Goal: Information Seeking & Learning: Check status

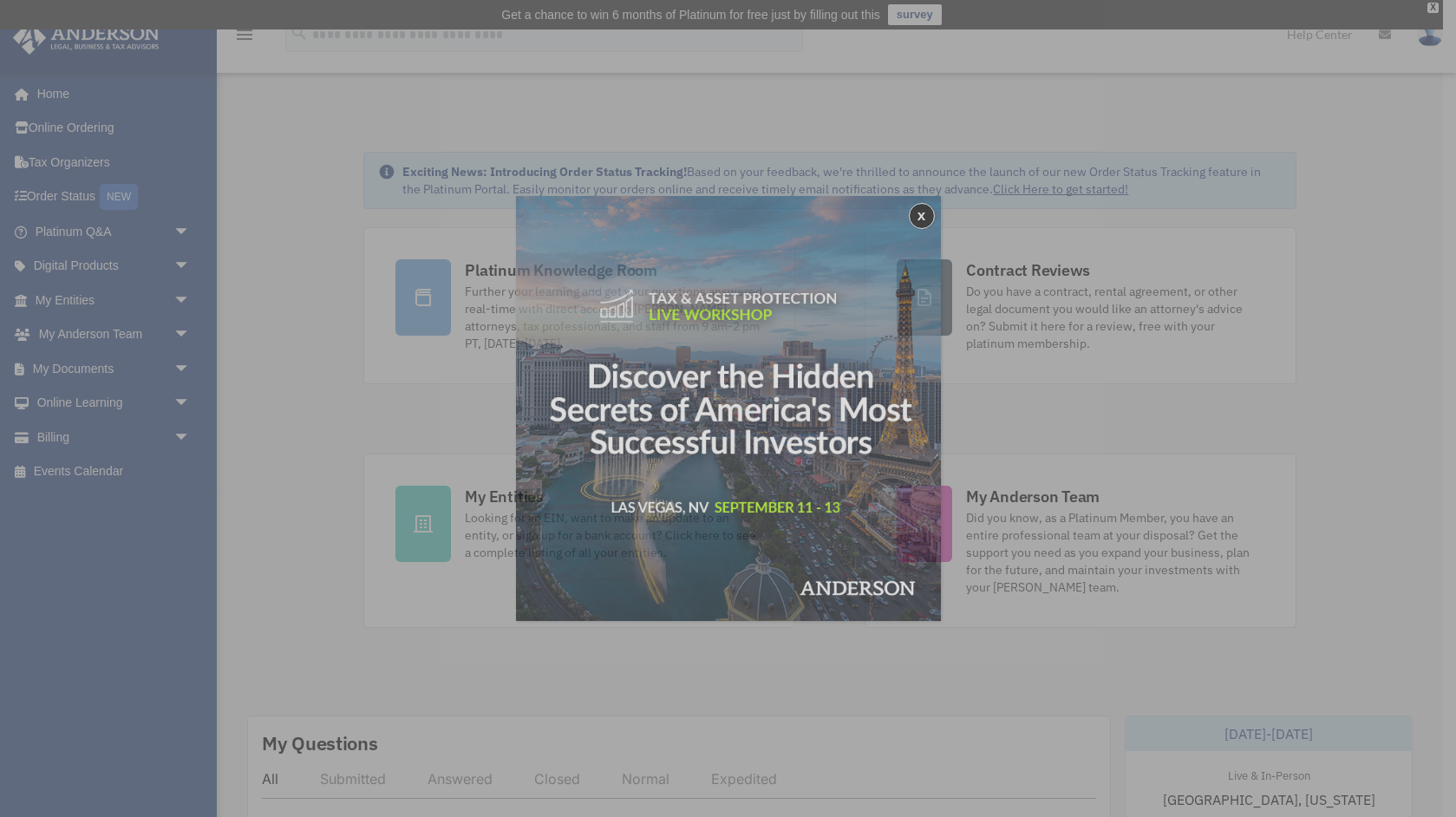
click at [100, 362] on div "x" at bounding box center [728, 408] width 1456 height 817
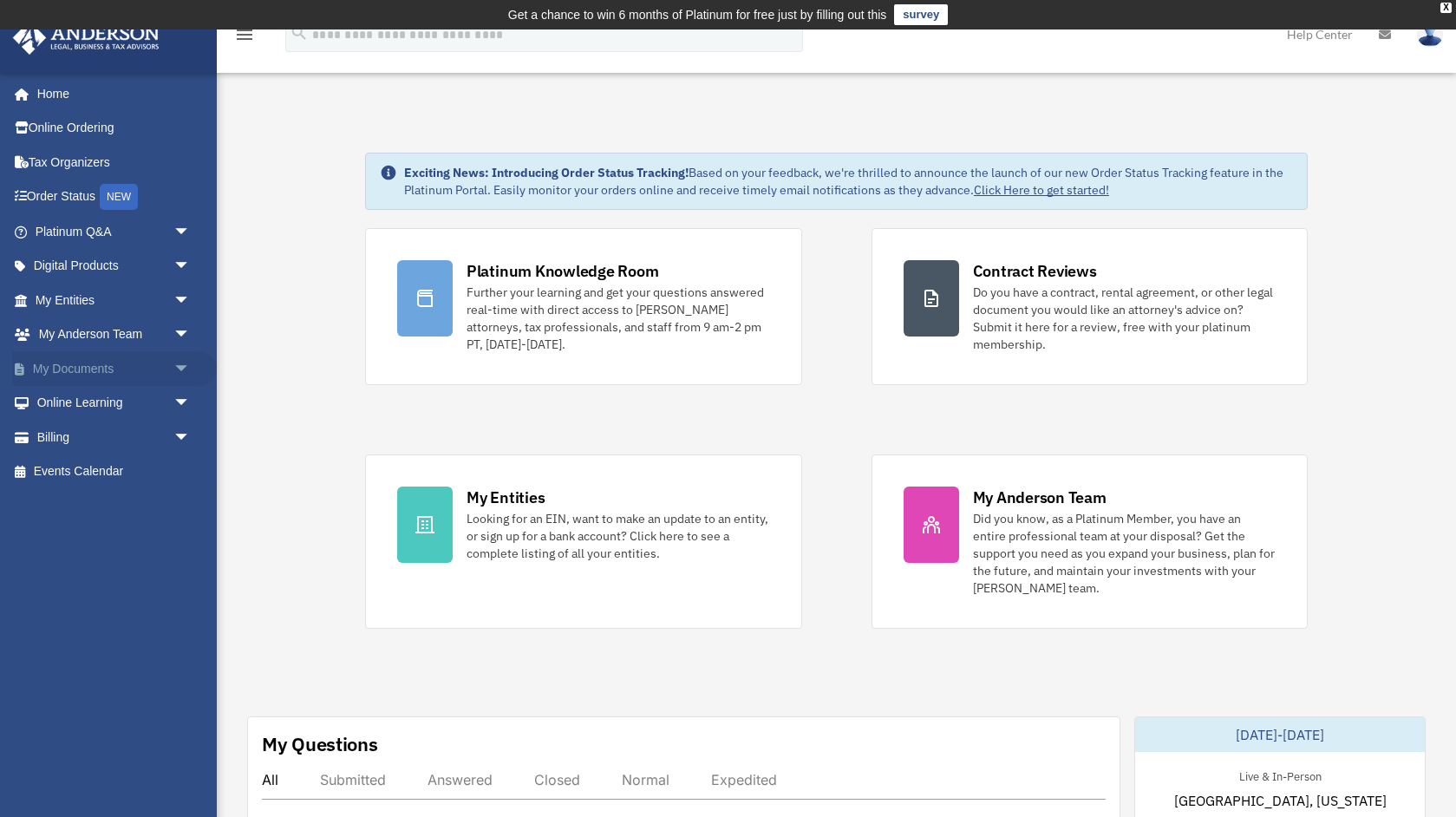
click at [97, 373] on link "My Documents arrow_drop_down" at bounding box center [115, 368] width 205 height 35
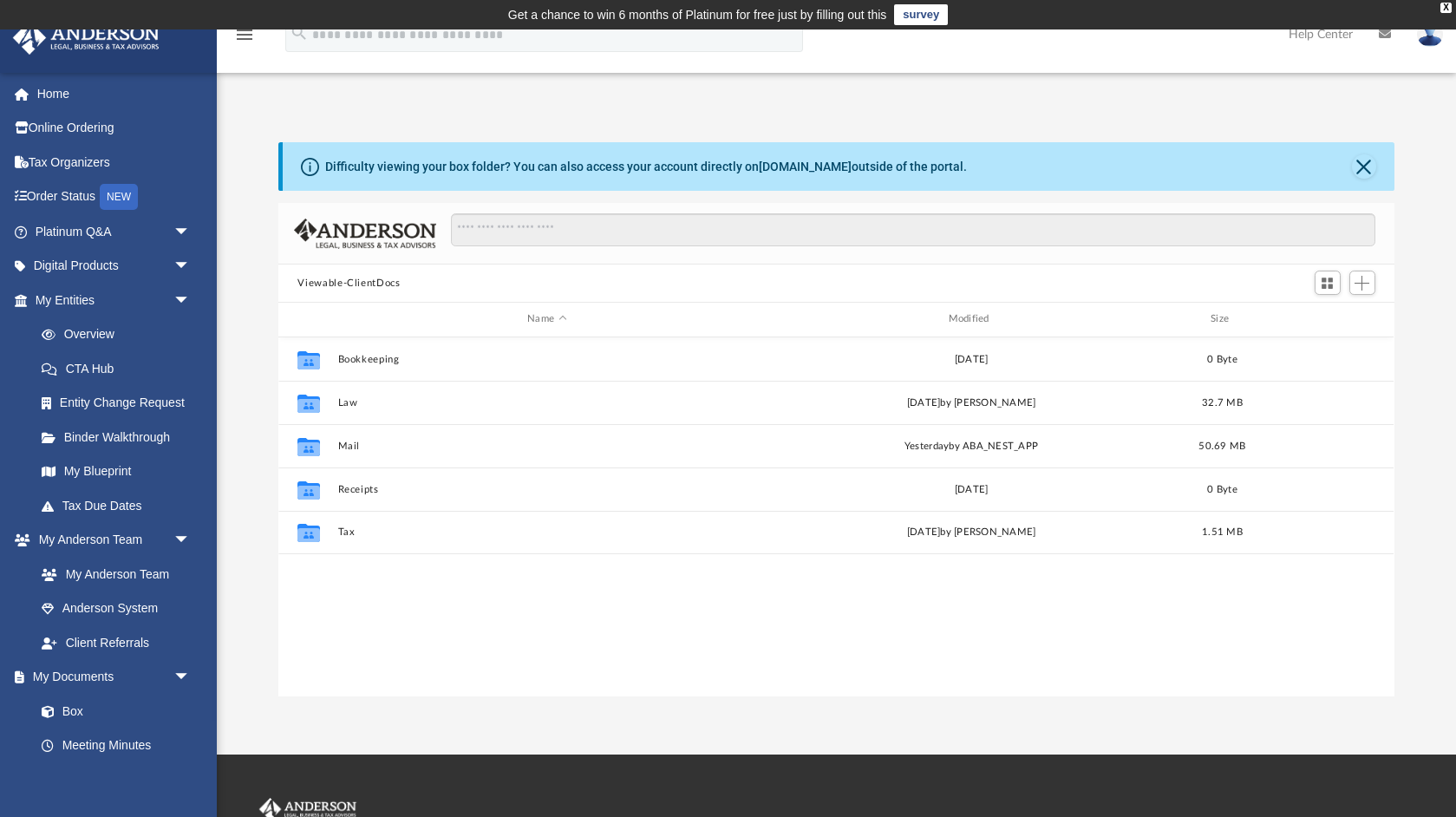
scroll to position [394, 1115]
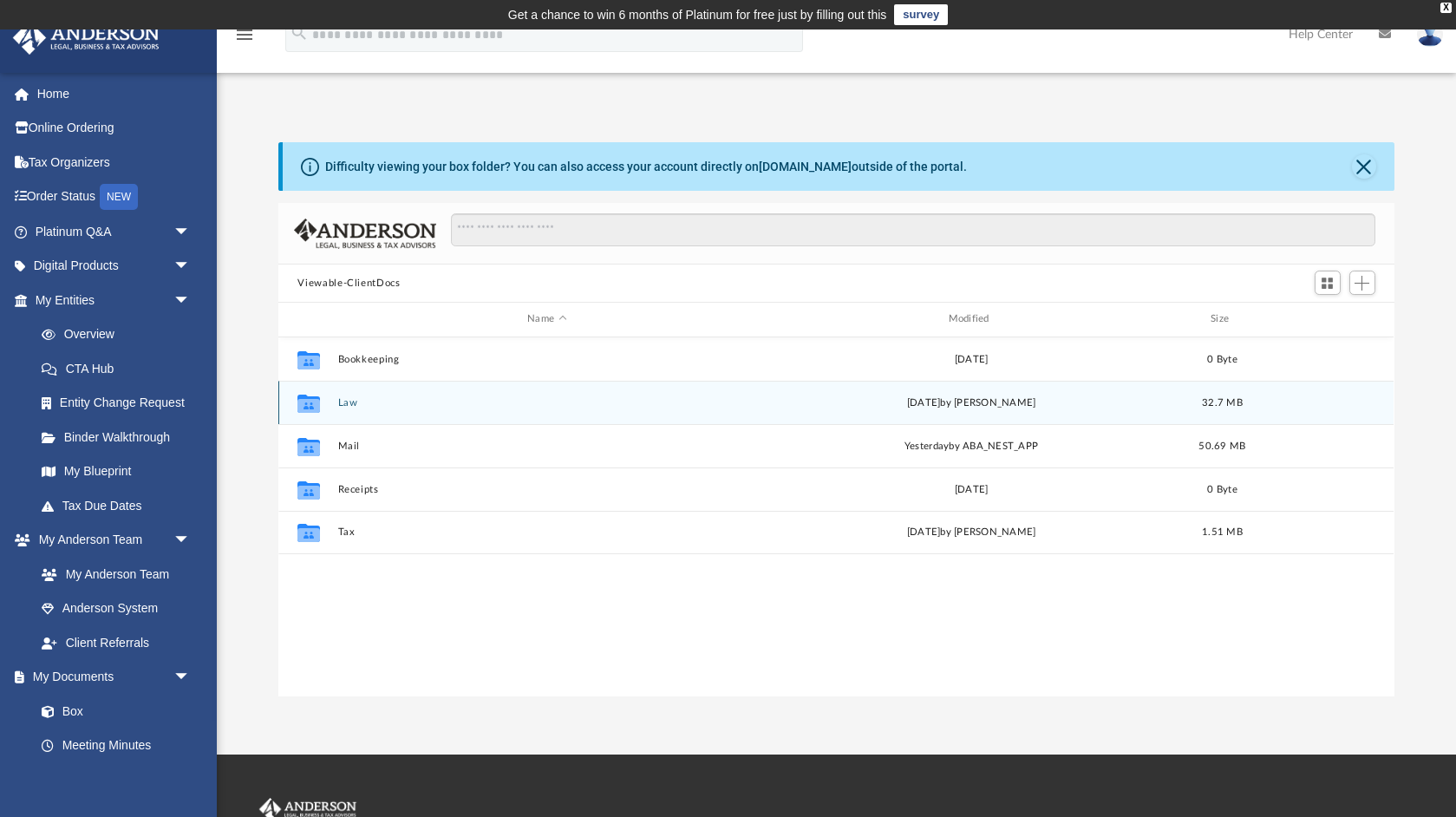
click at [368, 399] on button "Law" at bounding box center [547, 403] width 417 height 11
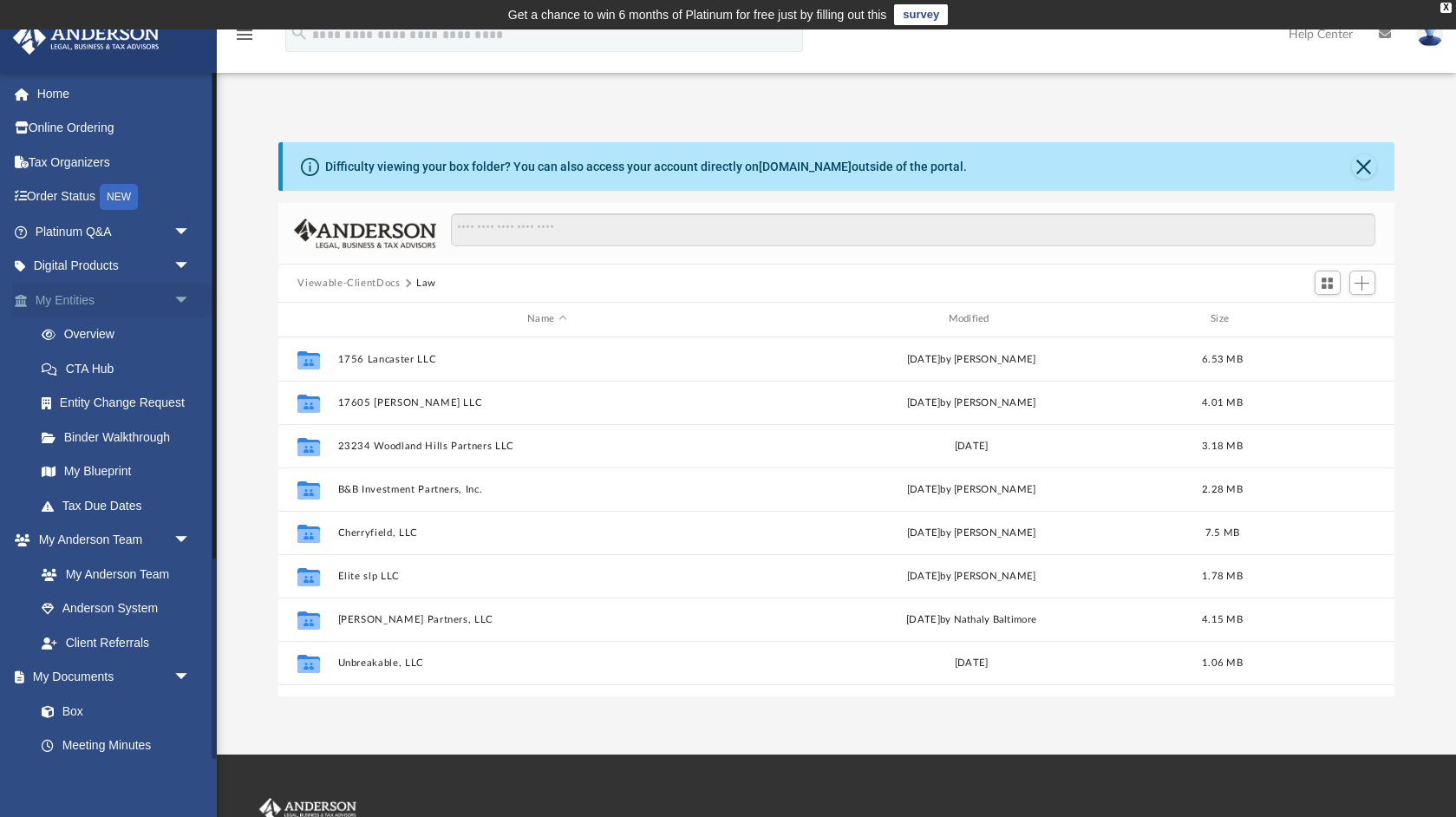
click at [180, 296] on span "arrow_drop_down" at bounding box center [191, 300] width 35 height 35
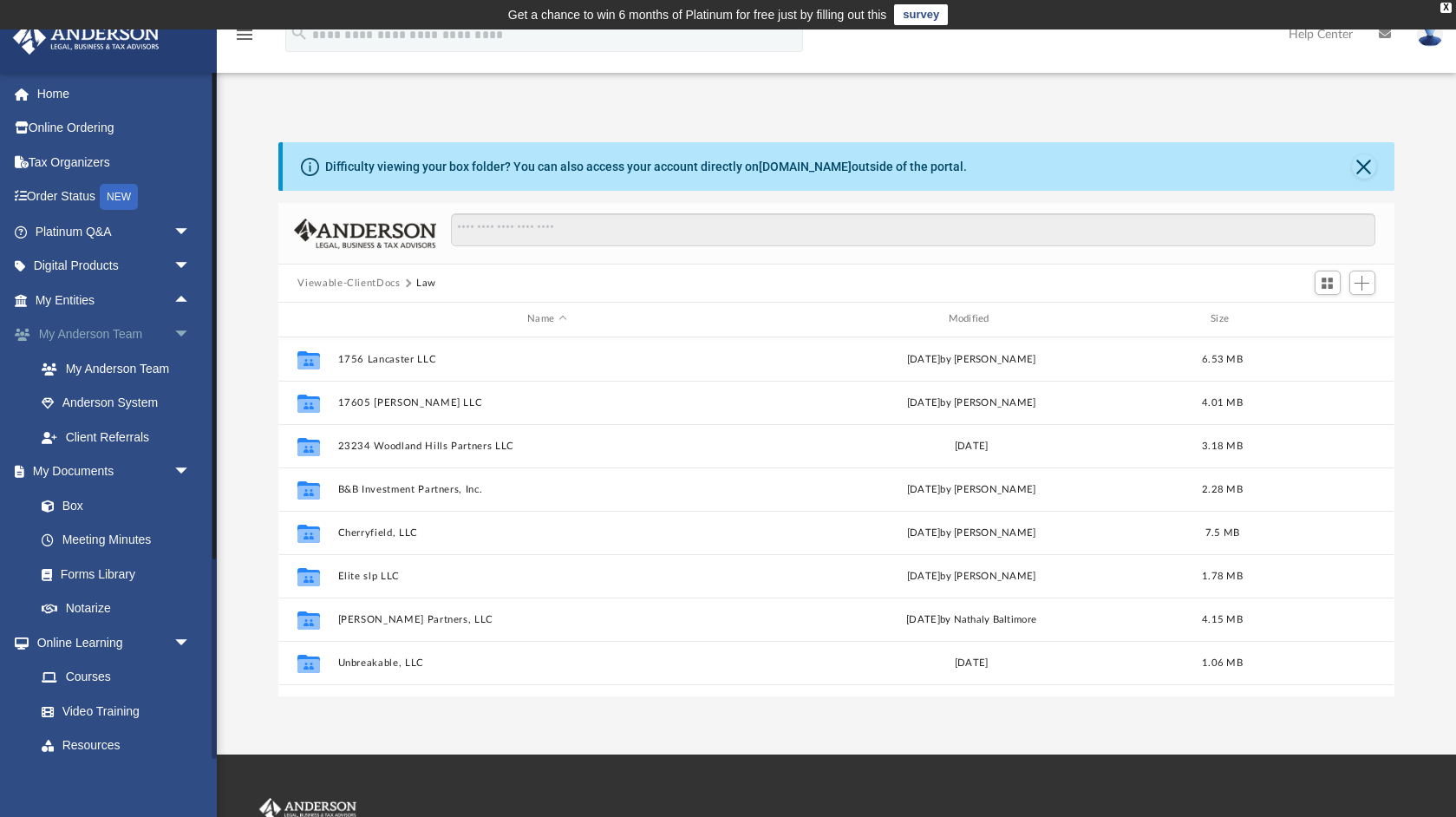
click at [178, 331] on span "arrow_drop_down" at bounding box center [191, 335] width 35 height 35
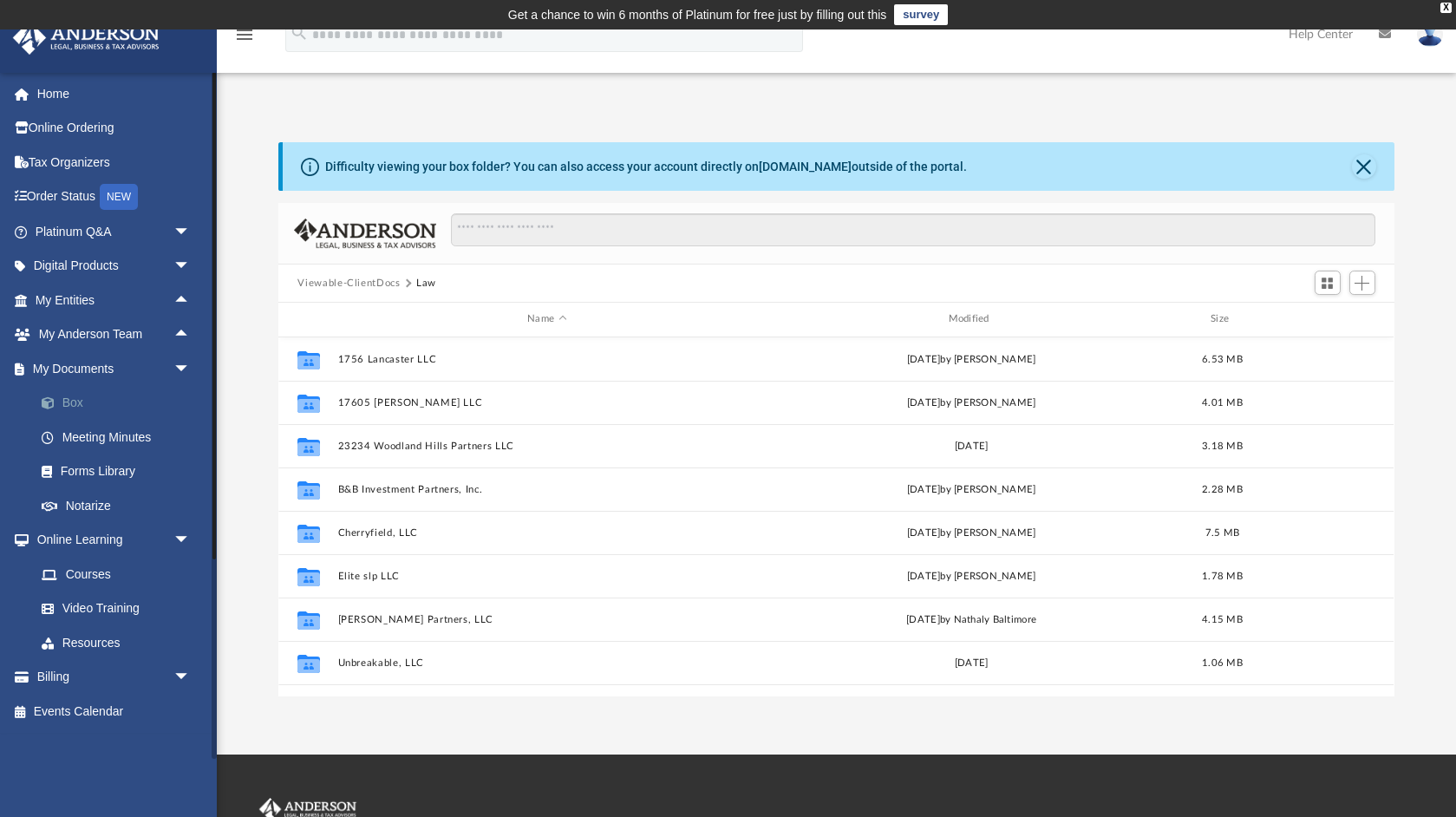
click at [107, 401] on link "Box" at bounding box center [120, 403] width 193 height 35
click at [65, 404] on link "Box" at bounding box center [120, 403] width 193 height 35
click at [73, 400] on link "Box" at bounding box center [120, 403] width 193 height 35
click at [70, 375] on link "My Documents arrow_drop_down" at bounding box center [115, 368] width 205 height 35
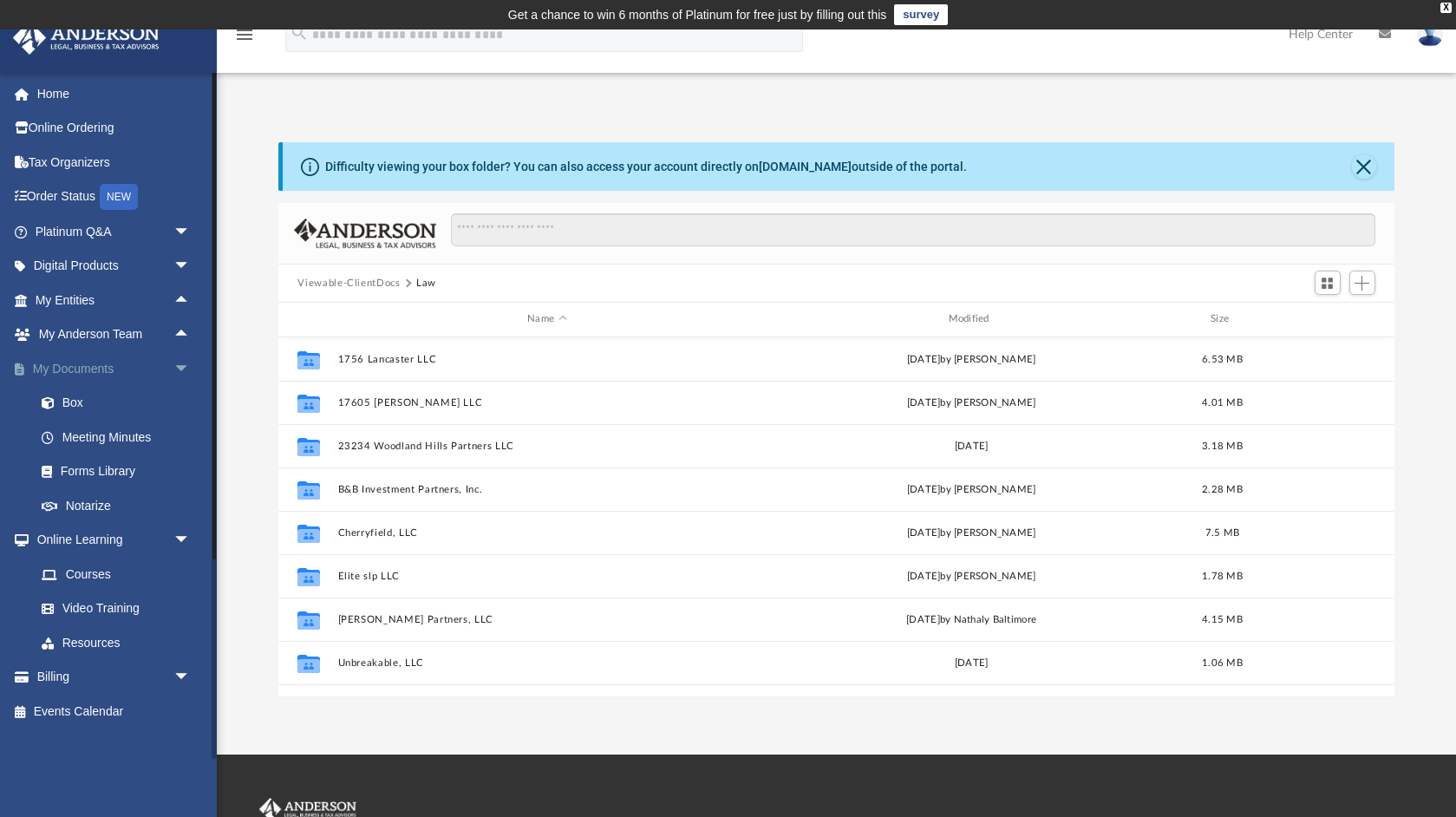
click at [183, 371] on span "arrow_drop_down" at bounding box center [191, 368] width 35 height 35
click at [183, 371] on span "arrow_drop_up" at bounding box center [191, 368] width 35 height 35
click at [65, 394] on link "Box" at bounding box center [120, 403] width 193 height 35
click at [67, 400] on link "Box" at bounding box center [120, 403] width 193 height 35
click at [84, 364] on link "My Documents arrow_drop_down" at bounding box center [115, 368] width 205 height 35
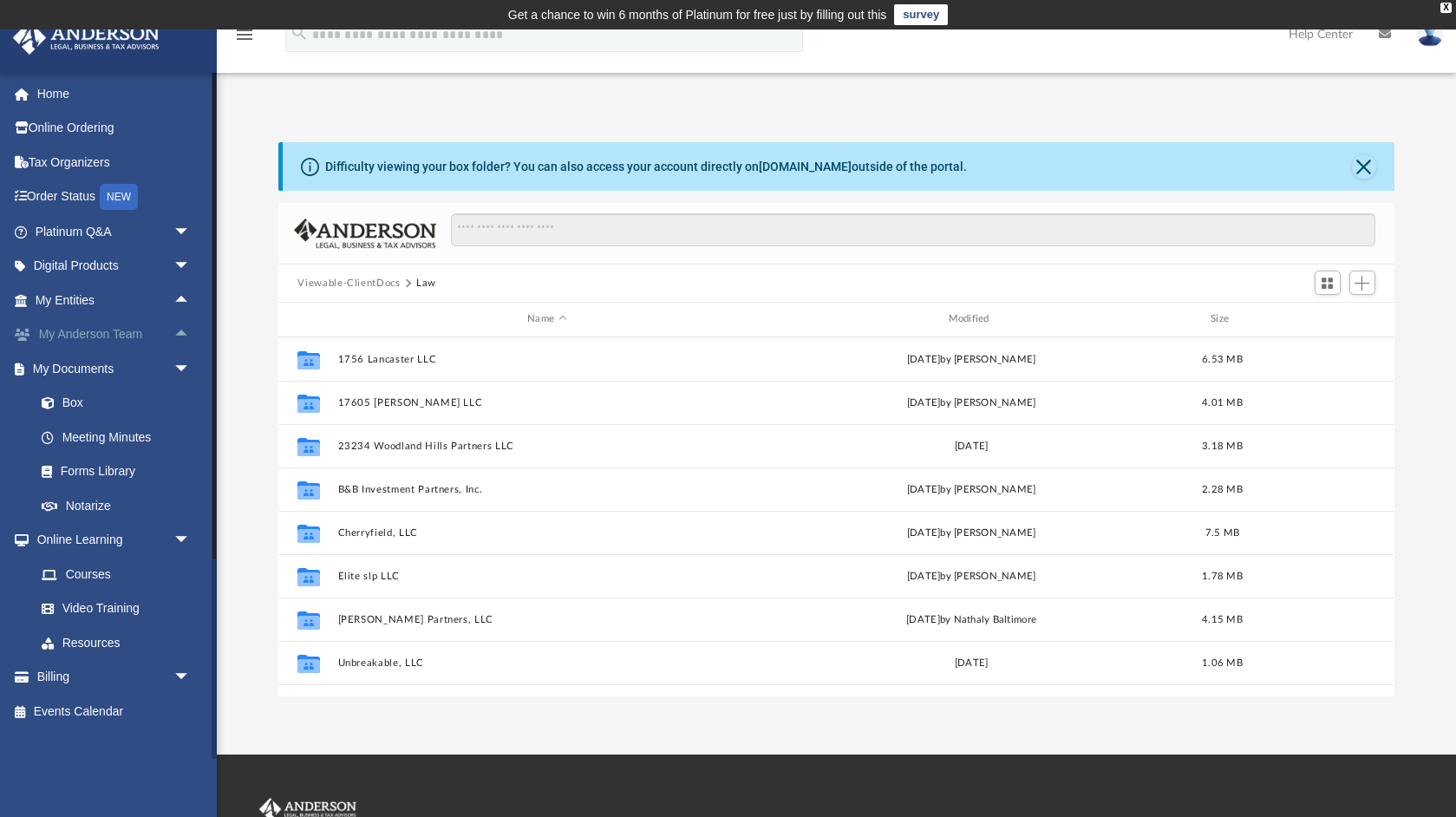
click at [103, 341] on link "My [PERSON_NAME] Team arrow_drop_up" at bounding box center [115, 335] width 205 height 35
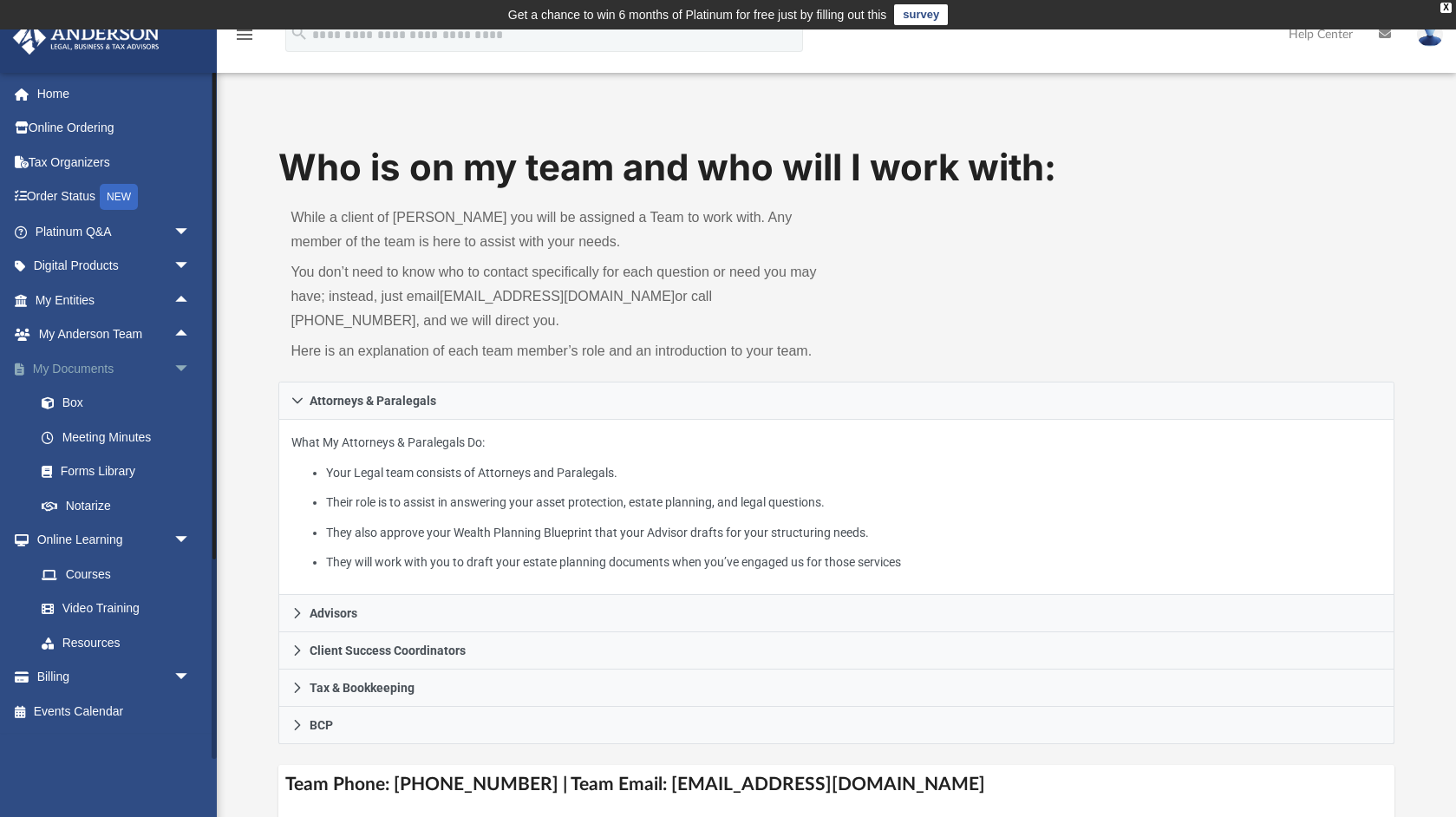
click at [115, 367] on link "My Documents arrow_drop_down" at bounding box center [115, 368] width 205 height 35
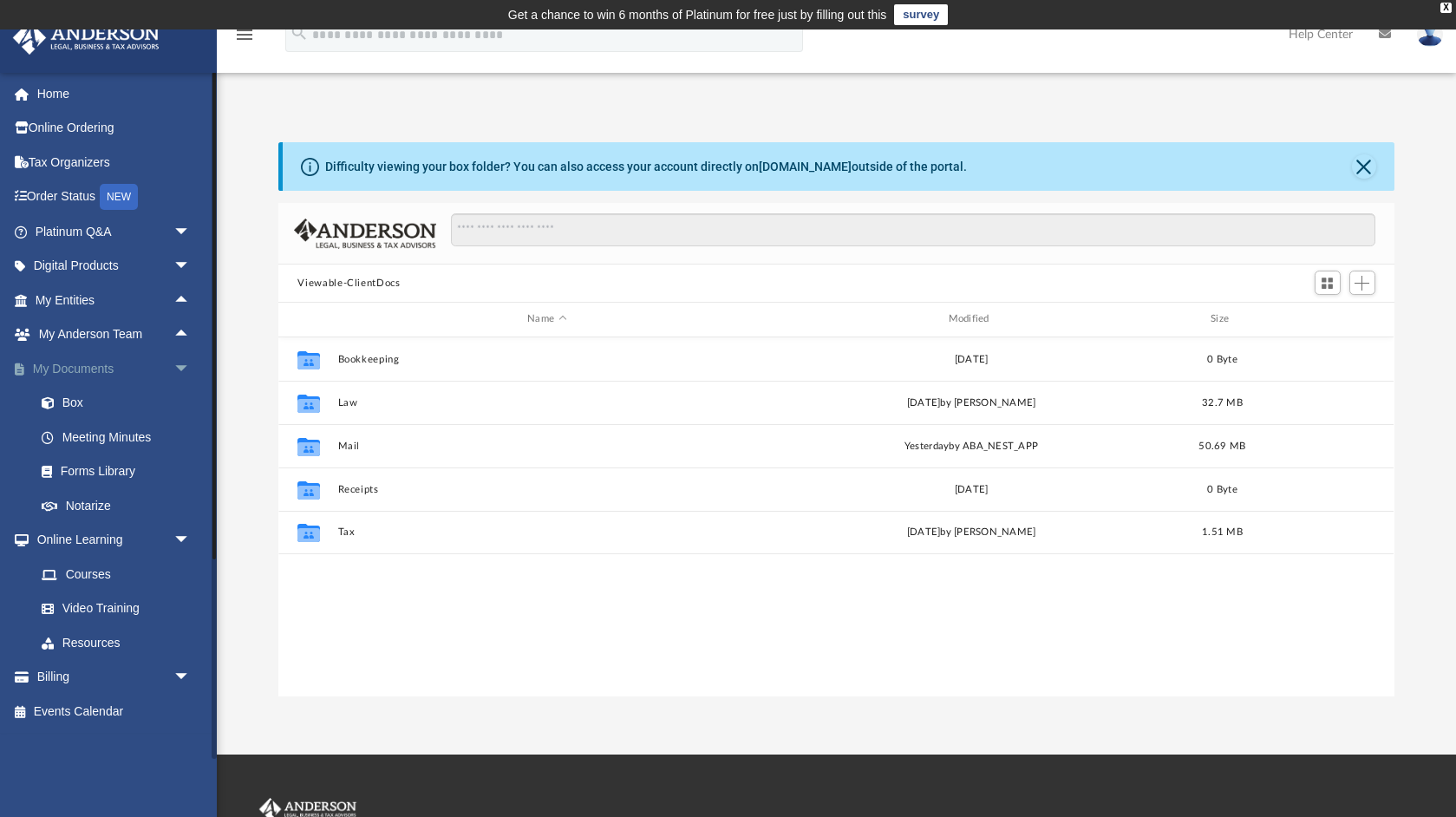
scroll to position [394, 1115]
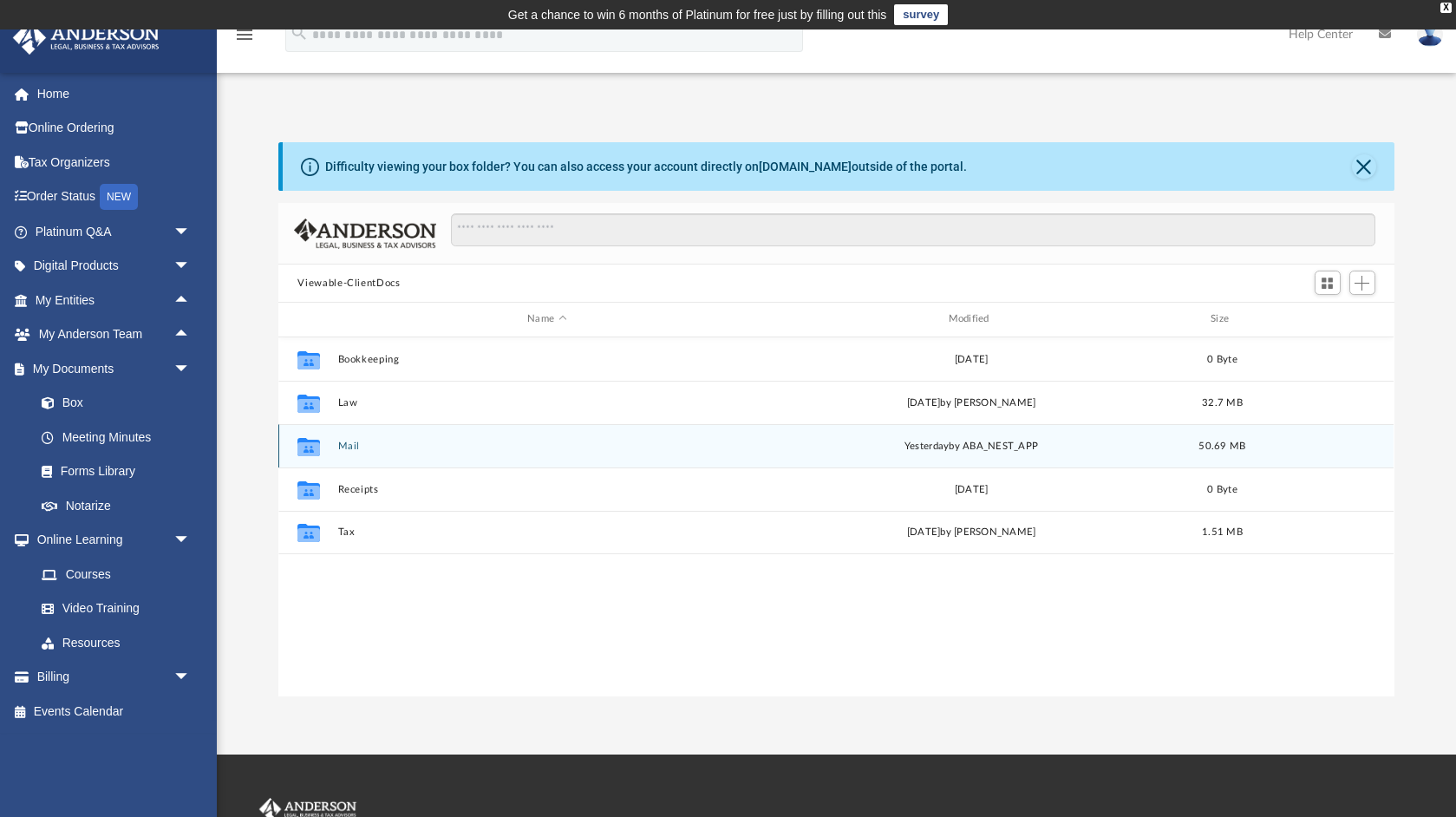
click at [344, 436] on div "Collaborated Folder Mail [DATE] by ABA_NEST_APP 50.69 MB" at bounding box center [836, 446] width 1115 height 44
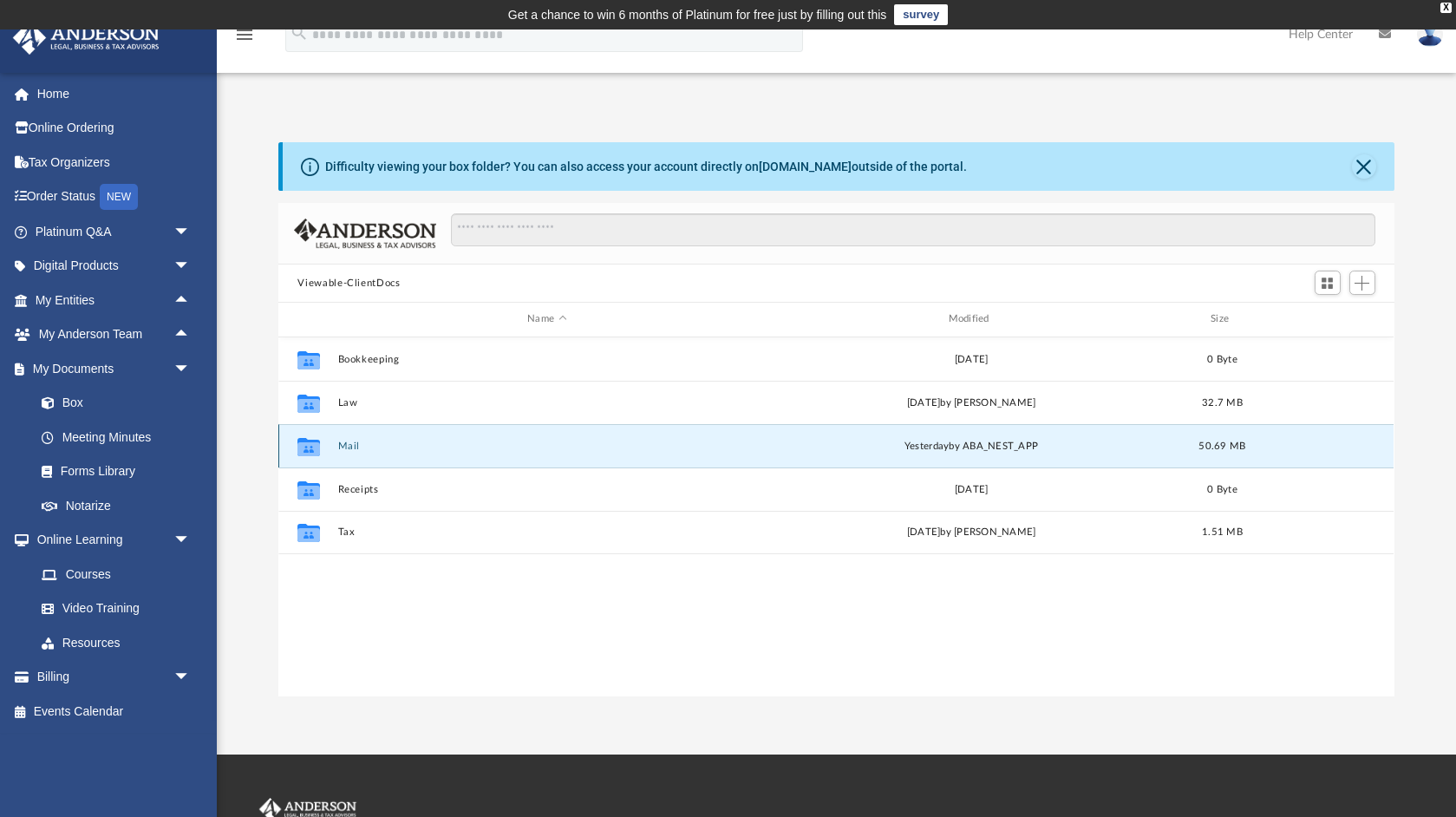
click at [342, 443] on button "Mail" at bounding box center [547, 446] width 417 height 11
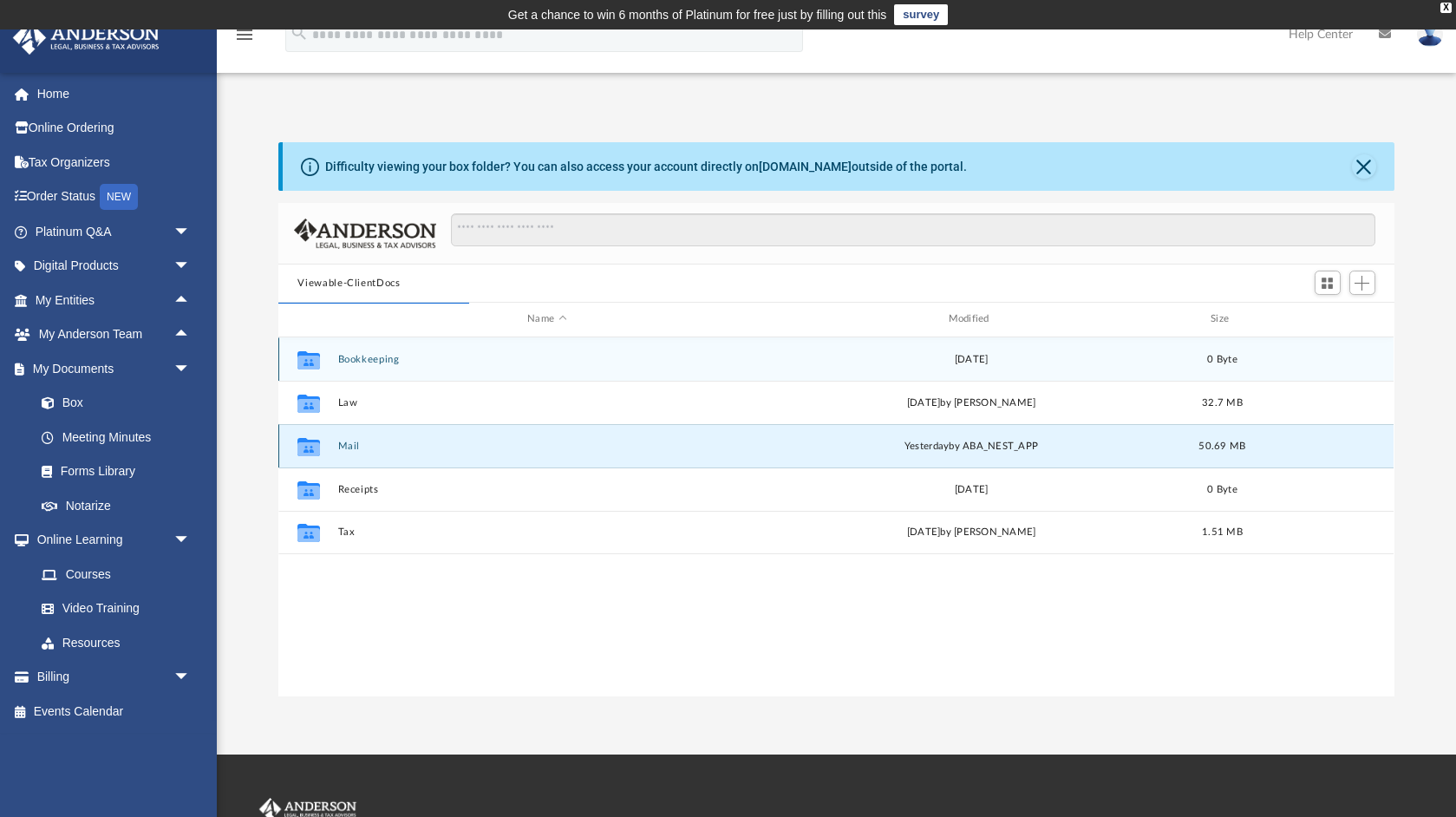
scroll to position [1, 1]
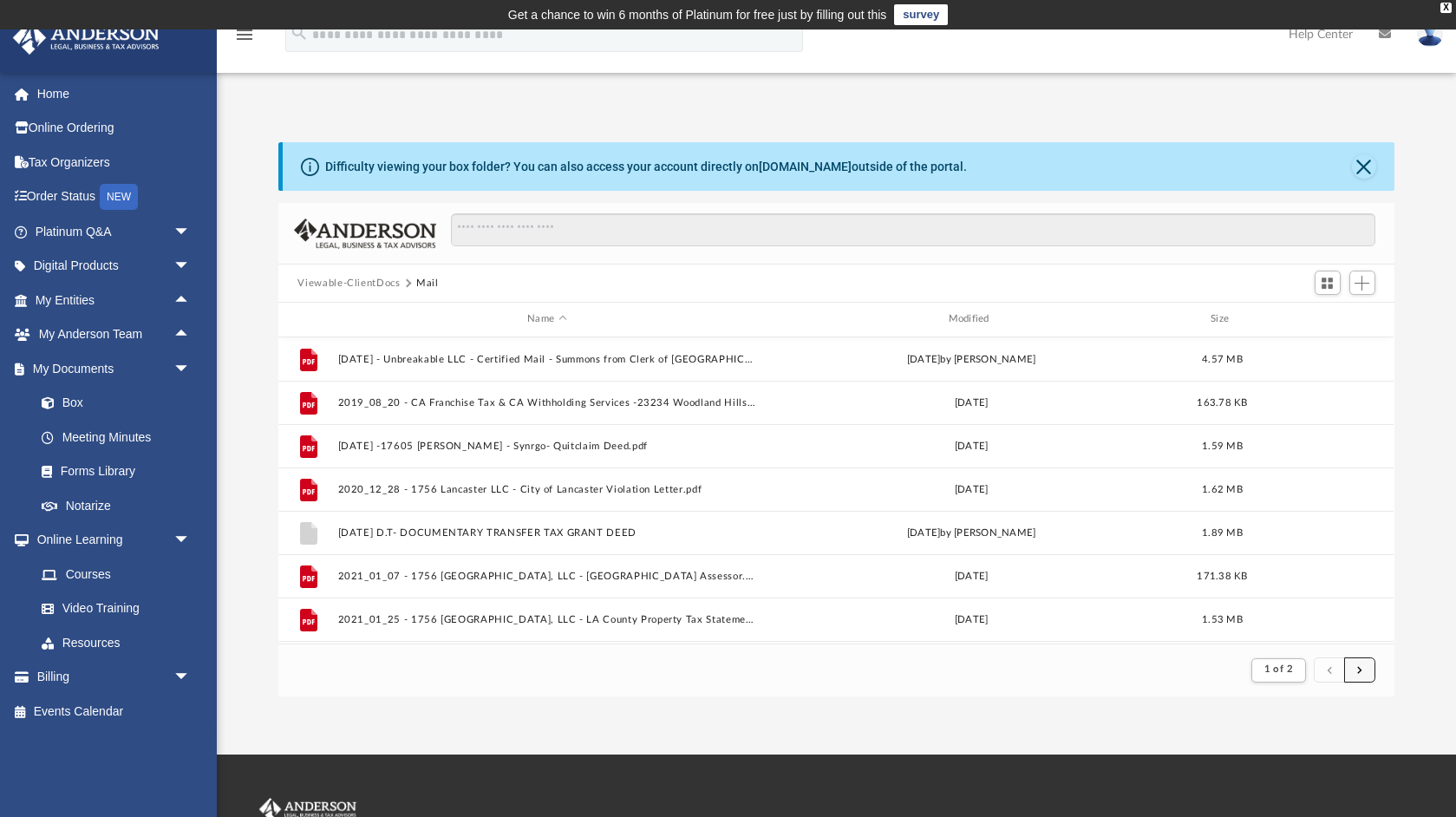
click at [1367, 674] on button "submit" at bounding box center [1359, 670] width 31 height 26
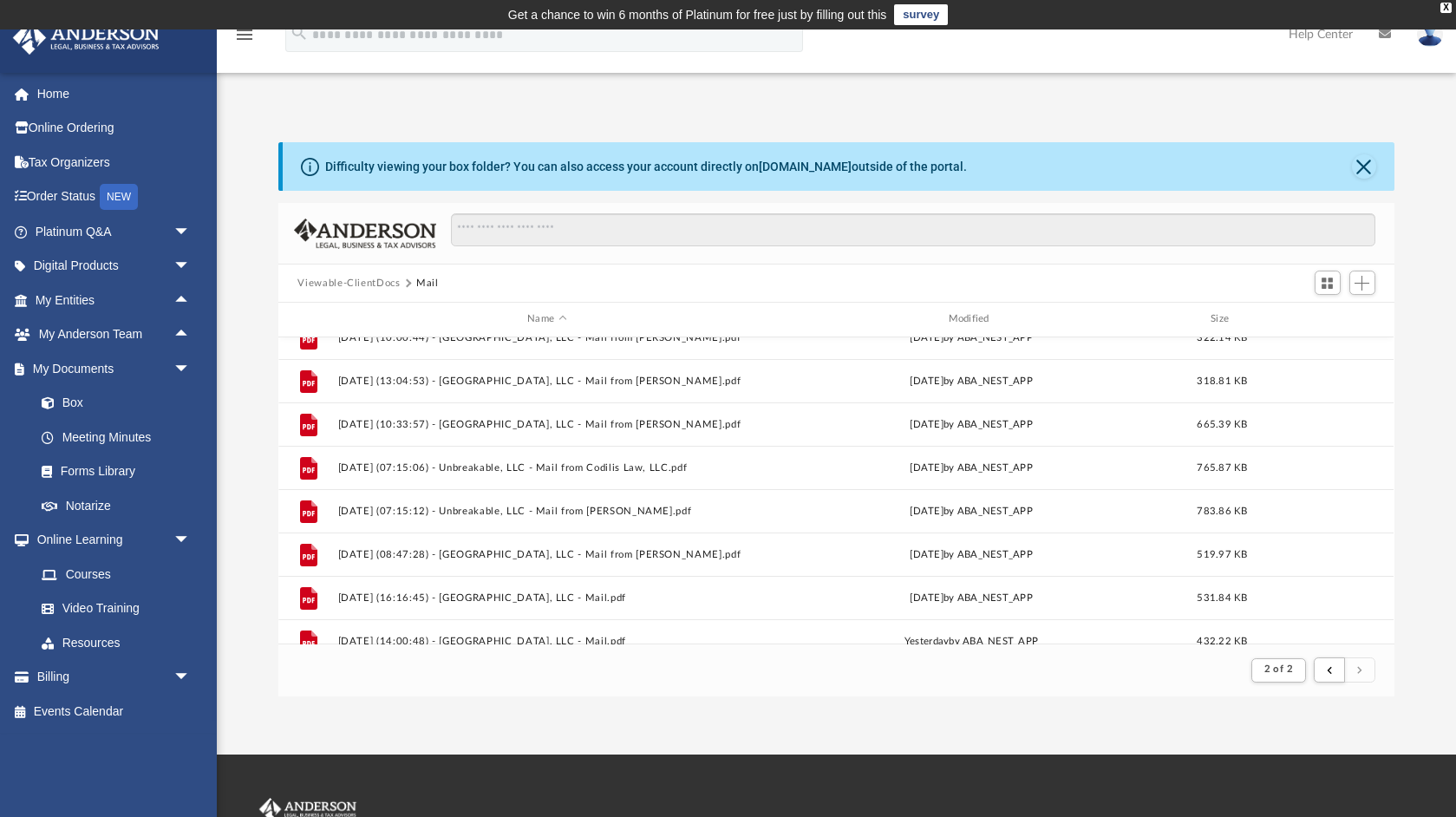
scroll to position [500, 0]
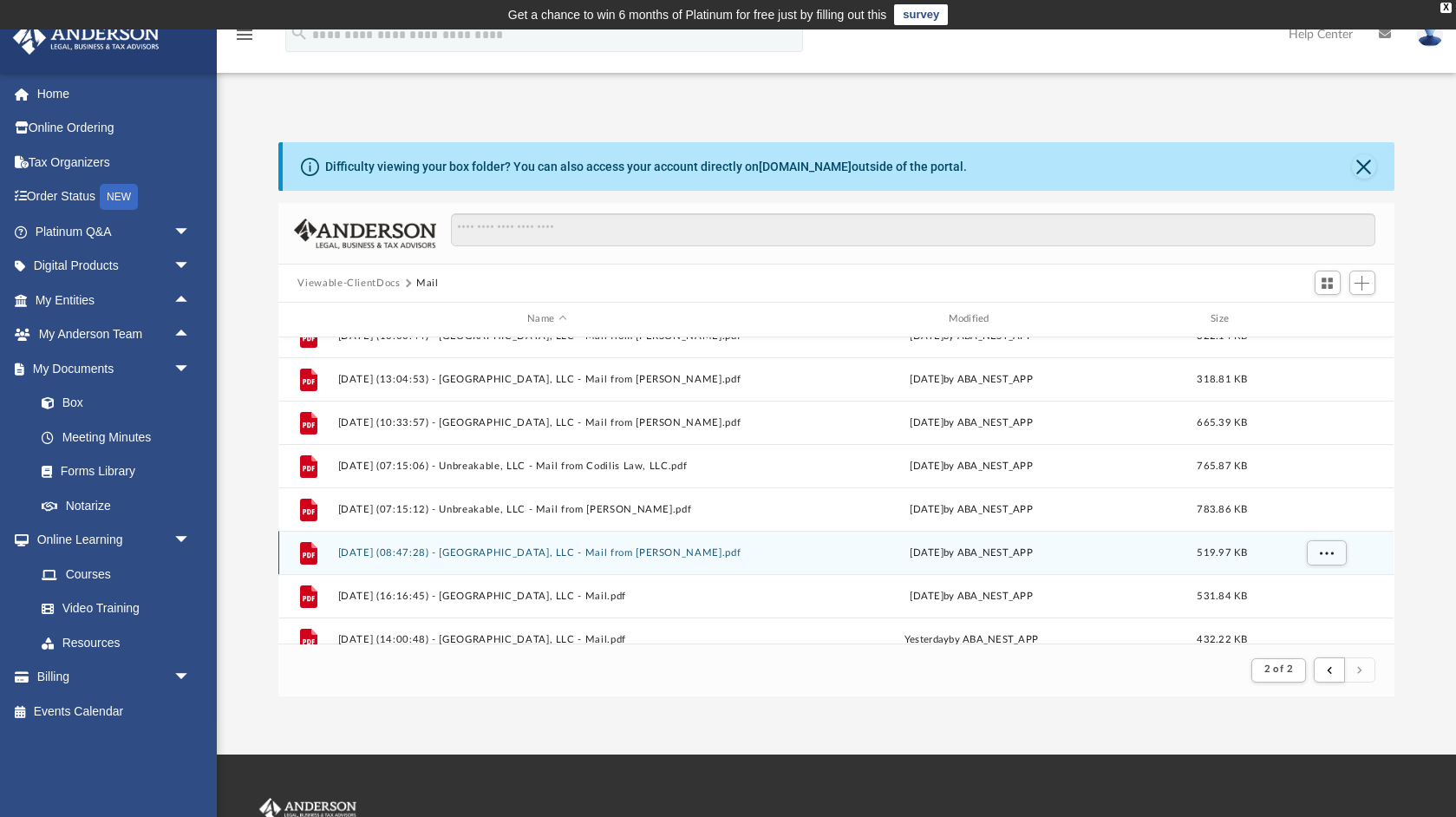
click at [632, 556] on button "[DATE] (08:47:28) - [GEOGRAPHIC_DATA], LLC - Mail from [PERSON_NAME].pdf" at bounding box center [547, 553] width 417 height 11
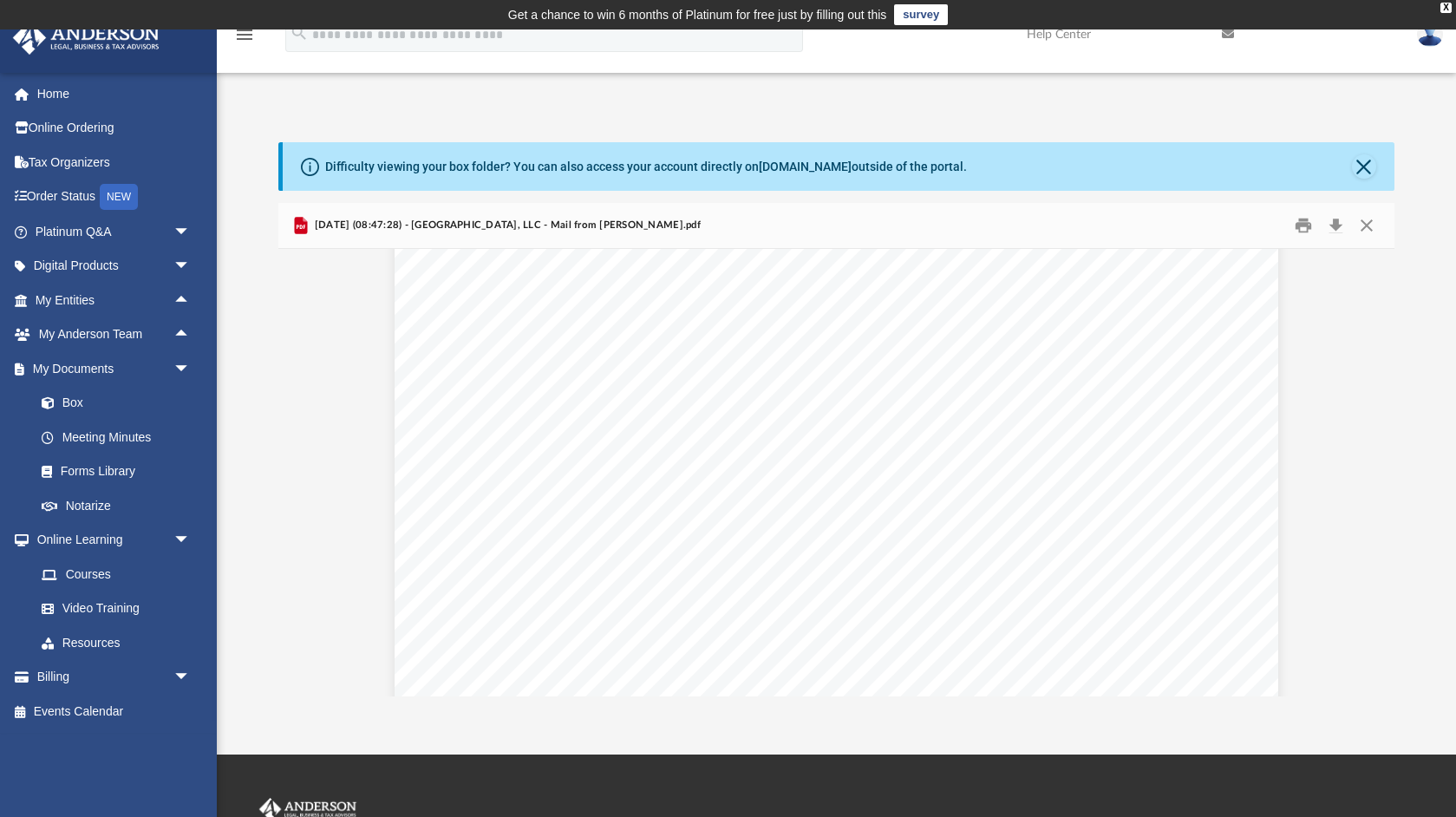
scroll to position [0, 0]
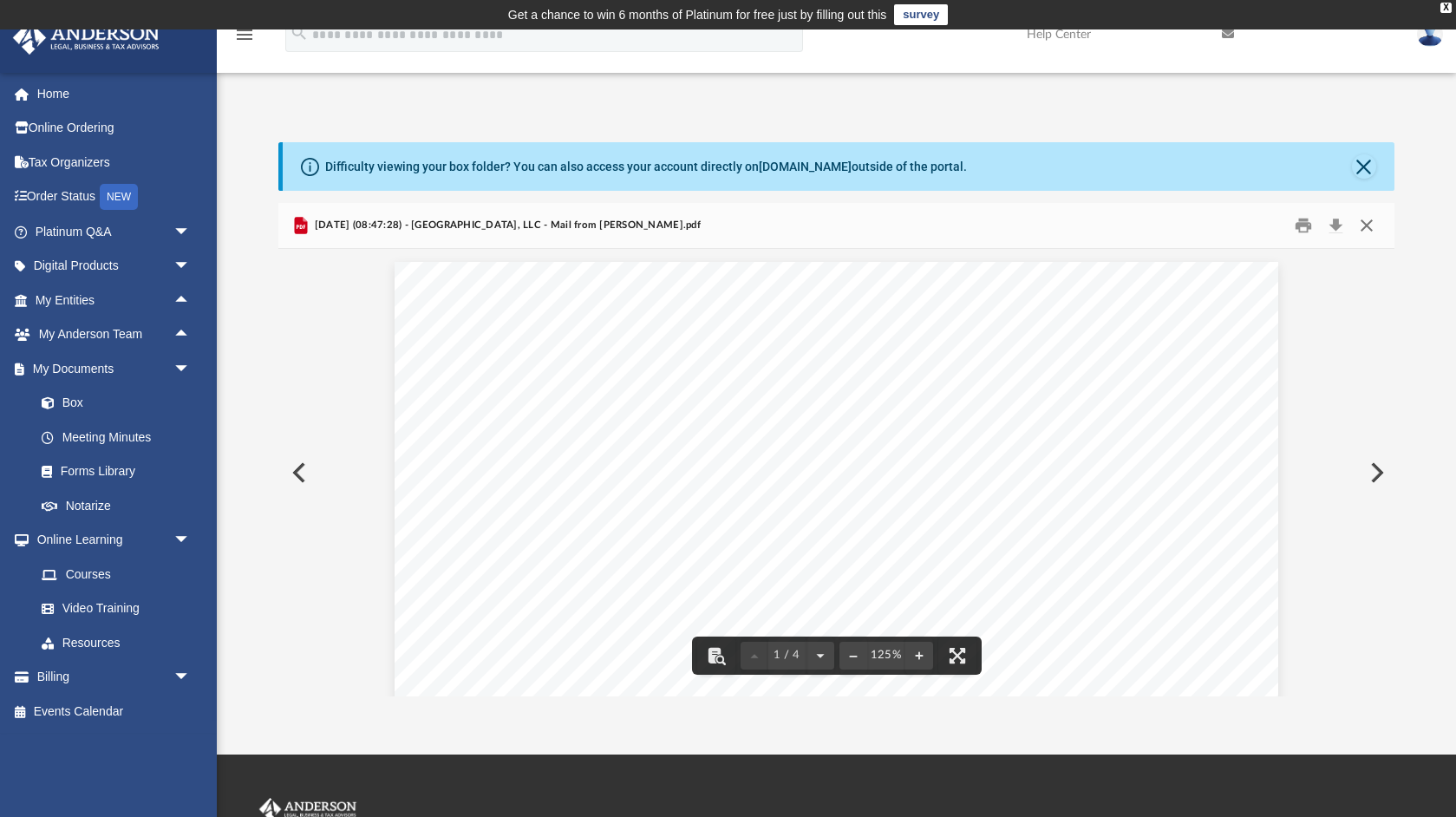
click at [1368, 226] on button "Close" at bounding box center [1366, 226] width 31 height 27
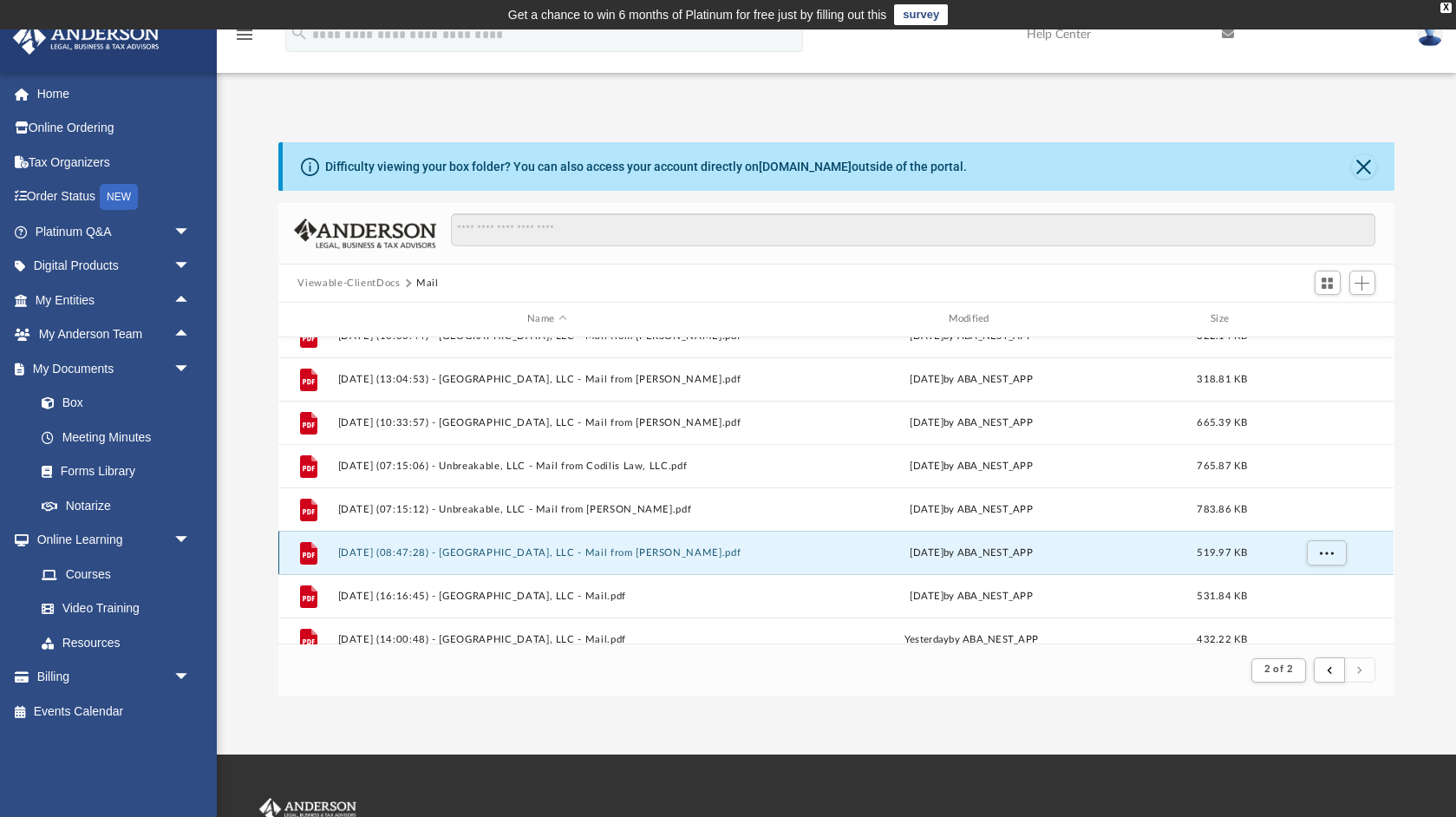
click at [626, 552] on button "[DATE] (08:47:28) - [GEOGRAPHIC_DATA], LLC - Mail from [PERSON_NAME].pdf" at bounding box center [547, 553] width 417 height 11
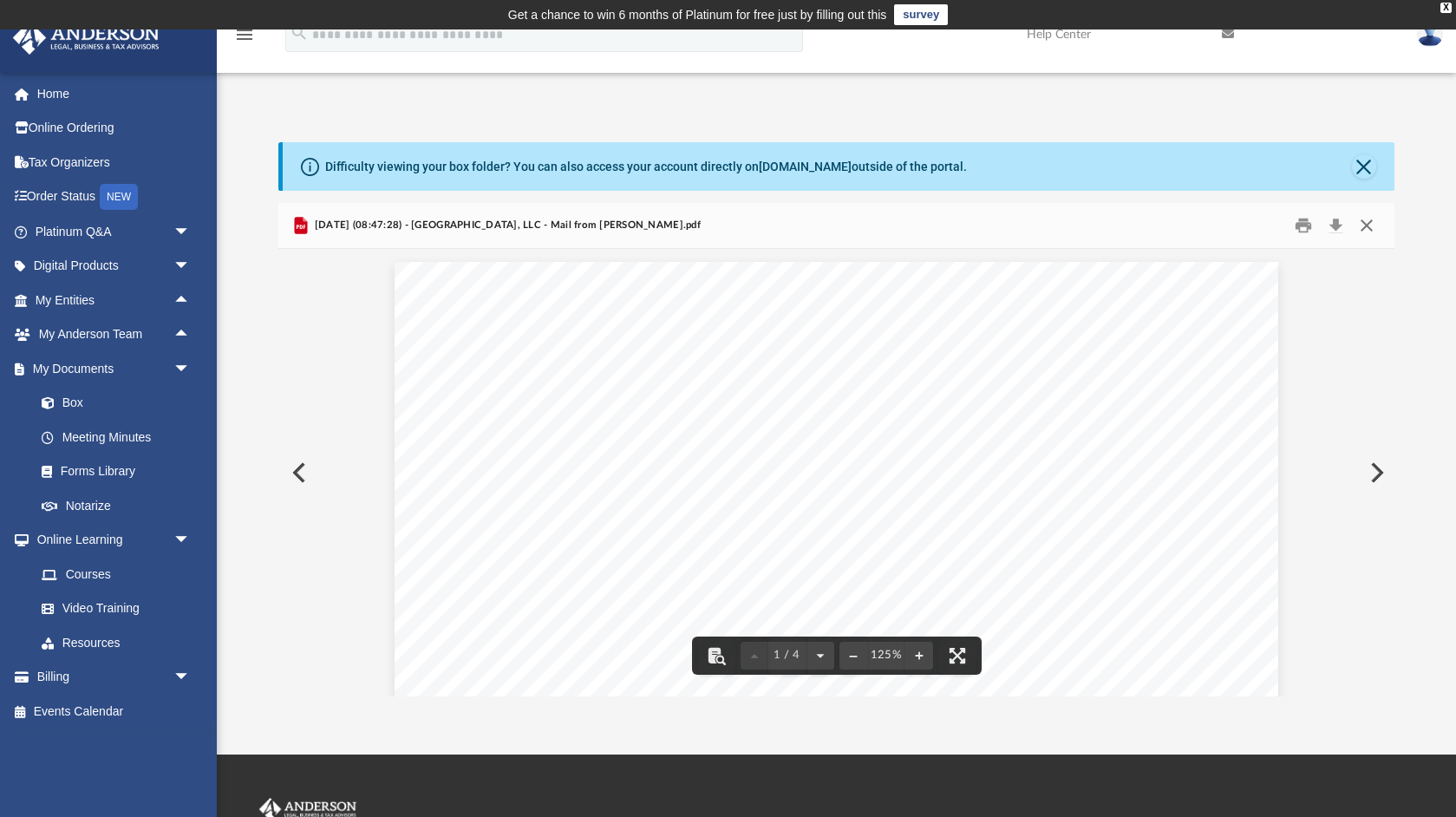
click at [1369, 228] on button "Close" at bounding box center [1366, 226] width 31 height 27
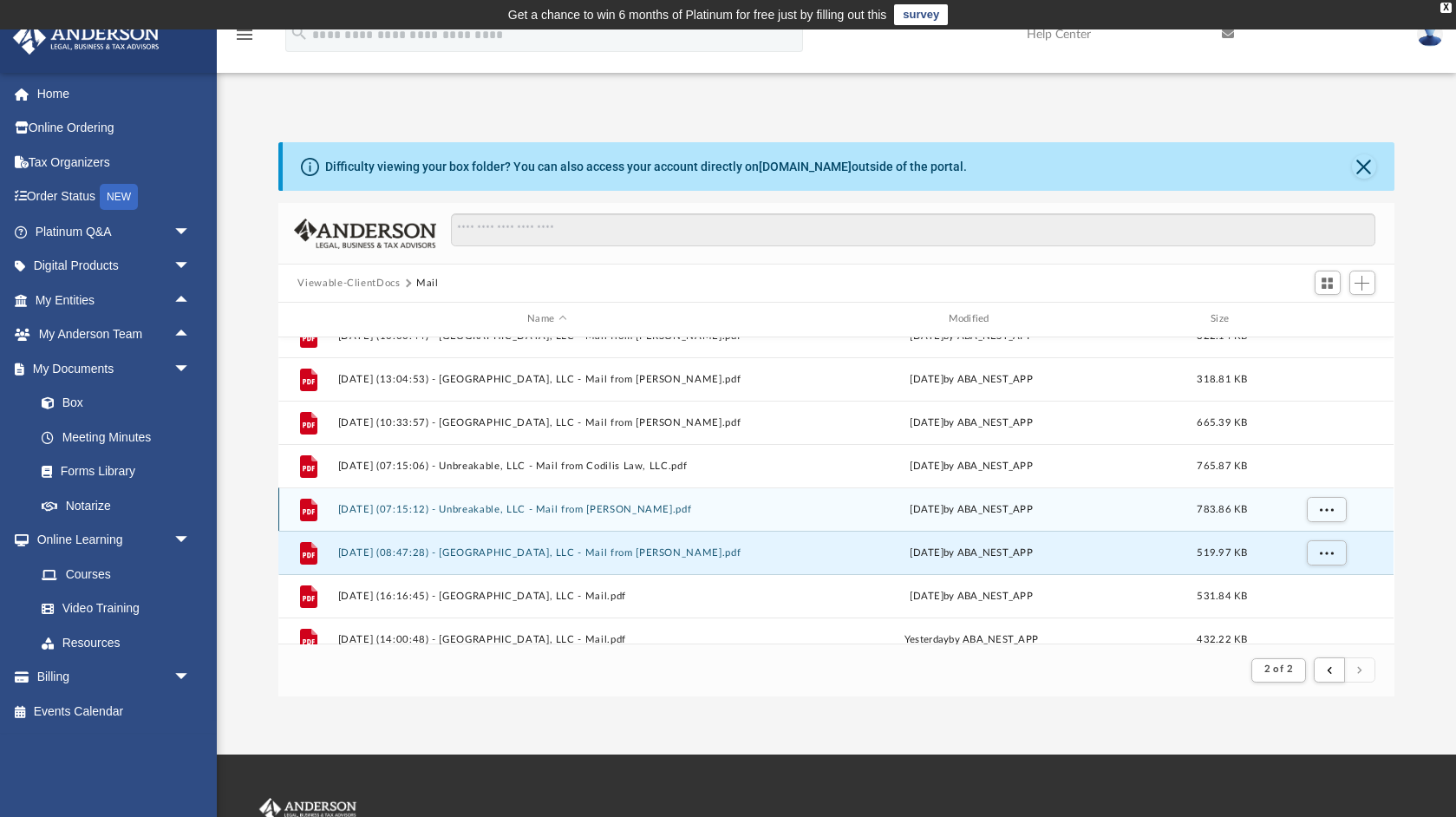
click at [612, 505] on button "[DATE] (07:15:12) - Unbreakable, LLC - Mail from [PERSON_NAME].pdf" at bounding box center [547, 510] width 417 height 11
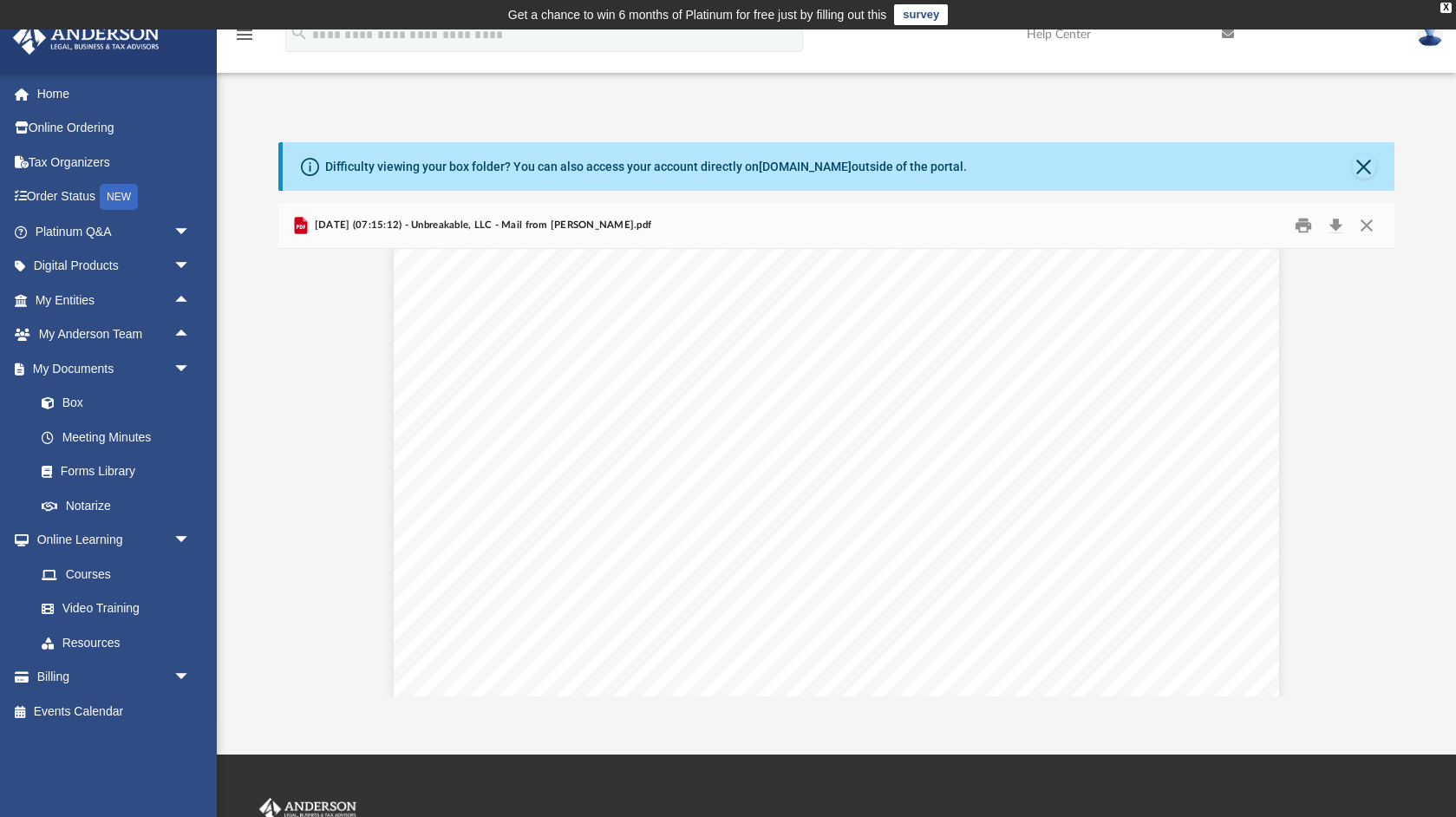
scroll to position [5171, 0]
